Goal: Transaction & Acquisition: Purchase product/service

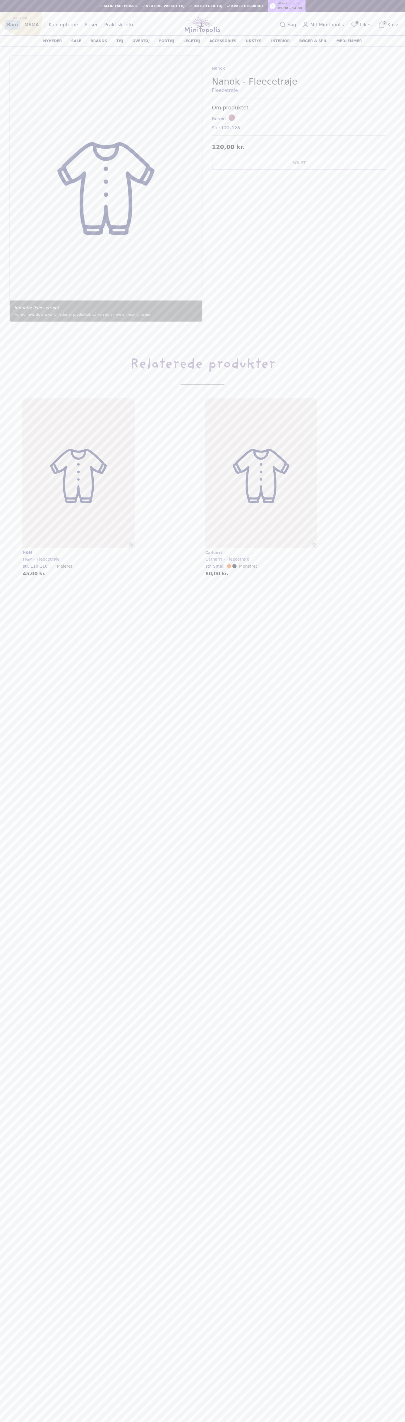
click at [255, 4] on span "Kvalitetssikret" at bounding box center [247, 6] width 32 height 4
click at [380, 426] on div "Læg i kurv carharrt carharrt - Fleecetrøje str. Small Mønstret 80,00 kr." at bounding box center [293, 487] width 183 height 178
click at [12, 1422] on html "Indkøbskurv Søg efter varer Altid fair priser Neutral vasket tøj Ikke-ryger tøj…" at bounding box center [202, 822] width 405 height 1644
click at [7, 1132] on main "Indkøbskurv Søg efter varer Altid fair priser Neutral vasket tøj Ikke-ryger tøj…" at bounding box center [202, 711] width 405 height 1422
click at [216, 128] on span "Str.:" at bounding box center [216, 128] width 8 height 6
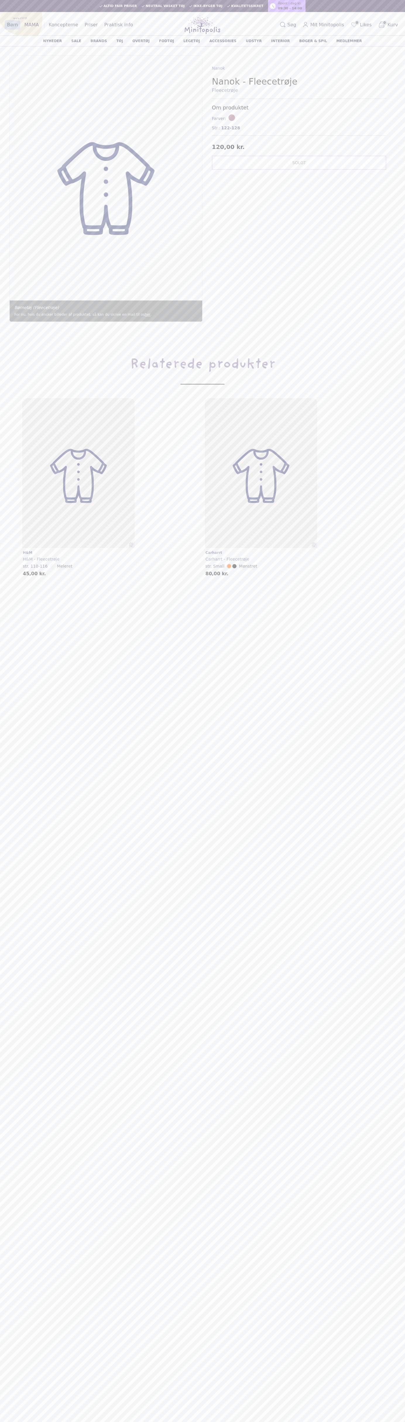
click at [163, 5] on span "Neutral vasket tøj" at bounding box center [165, 6] width 39 height 4
click at [384, 850] on main "Indkøbskurv Søg efter varer Altid fair priser Neutral vasket tøj Ikke-ryger tøj…" at bounding box center [202, 711] width 405 height 1422
click at [148, 1422] on html "Indkøbskurv Søg efter varer Altid fair priser Neutral vasket tøj Ikke-ryger tøj…" at bounding box center [202, 822] width 405 height 1644
click at [12, 785] on main "Indkøbskurv Søg efter varer Altid fair priser Neutral vasket tøj Ikke-ryger tøj…" at bounding box center [202, 711] width 405 height 1422
click at [216, 128] on span "Str.:" at bounding box center [216, 128] width 8 height 6
